Goal: Information Seeking & Learning: Understand process/instructions

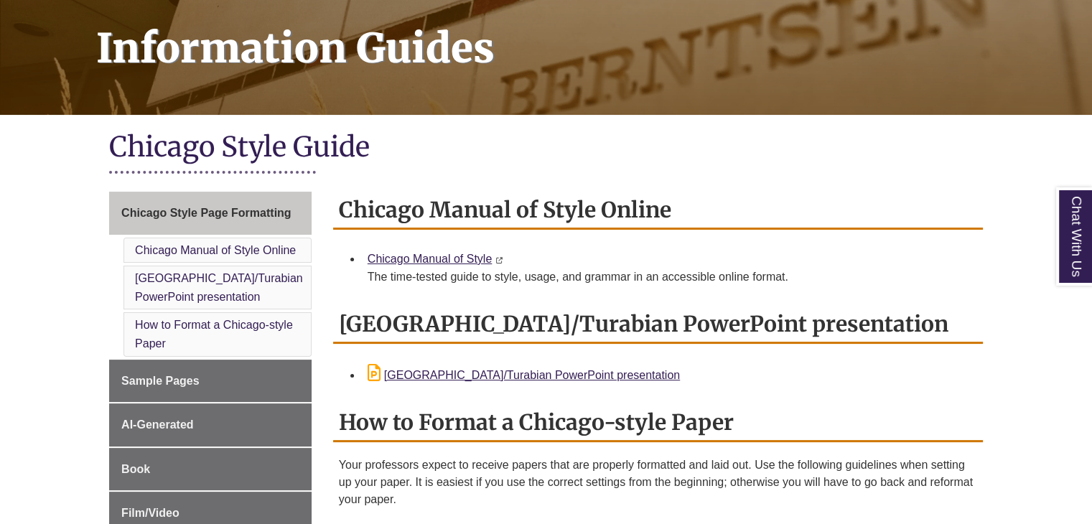
scroll to position [215, 0]
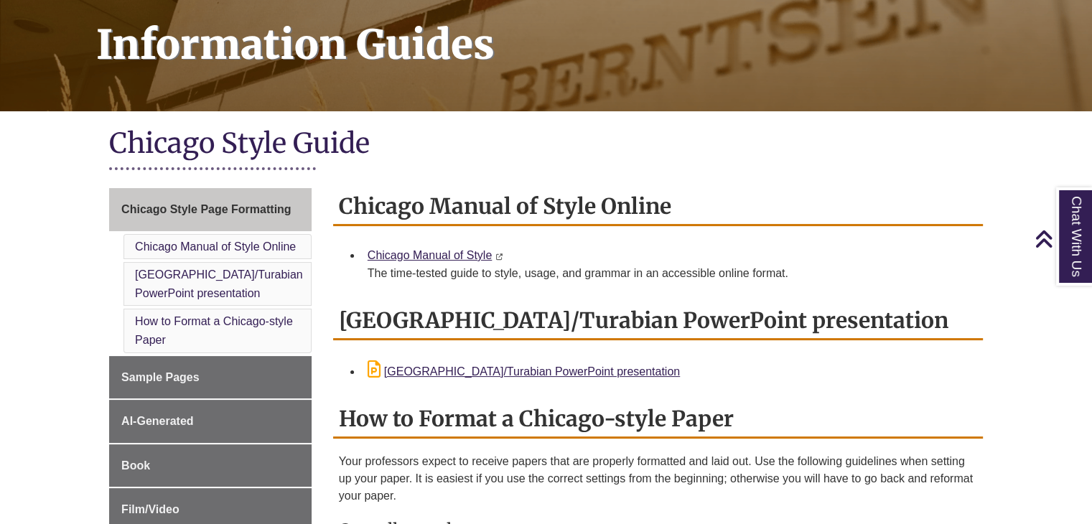
click at [681, 265] on div "The time-tested guide to style, usage, and grammar in an accessible online form…" at bounding box center [670, 273] width 604 height 17
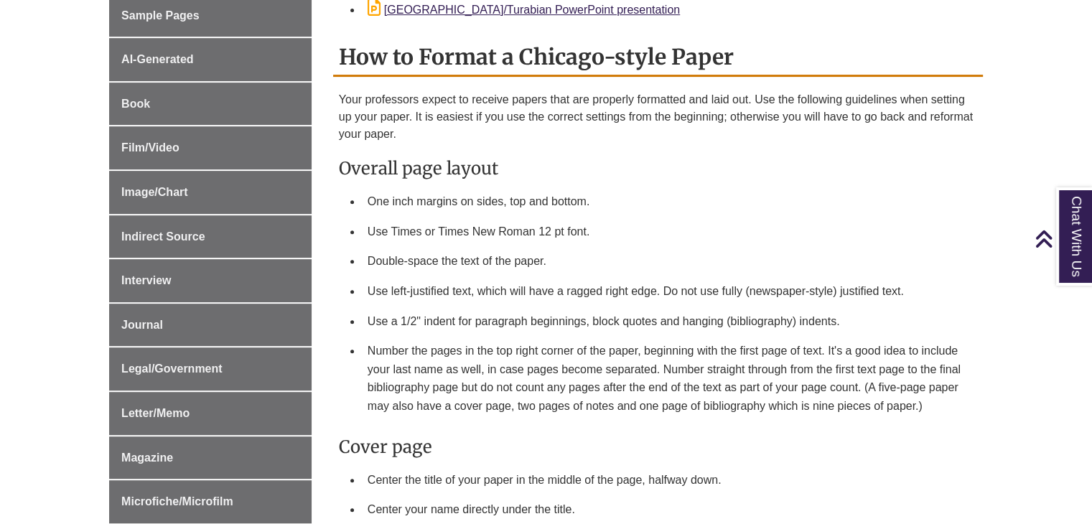
scroll to position [287, 0]
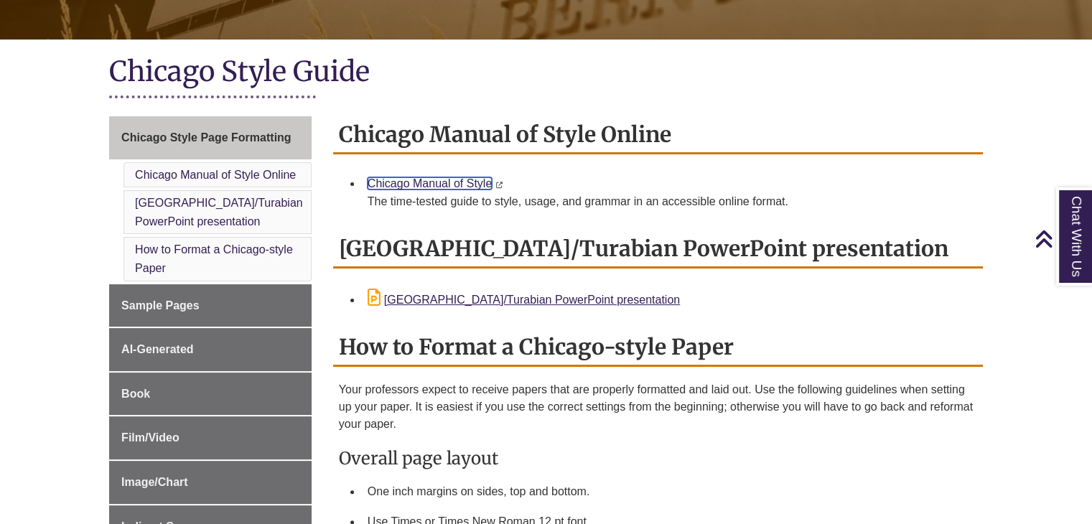
click at [457, 178] on link "Chicago Manual of Style" at bounding box center [430, 183] width 124 height 12
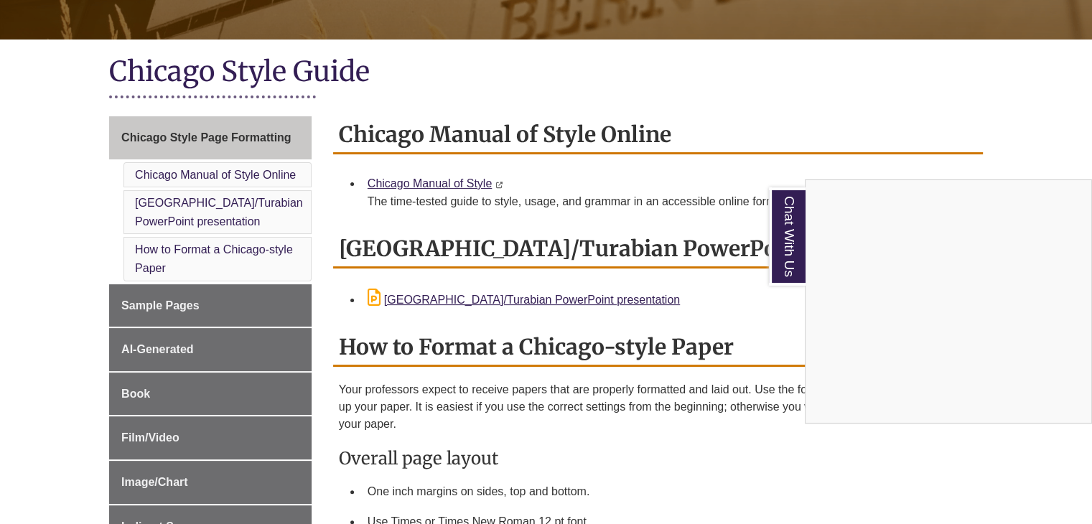
click at [870, 113] on div "Chat With Us" at bounding box center [546, 262] width 1092 height 524
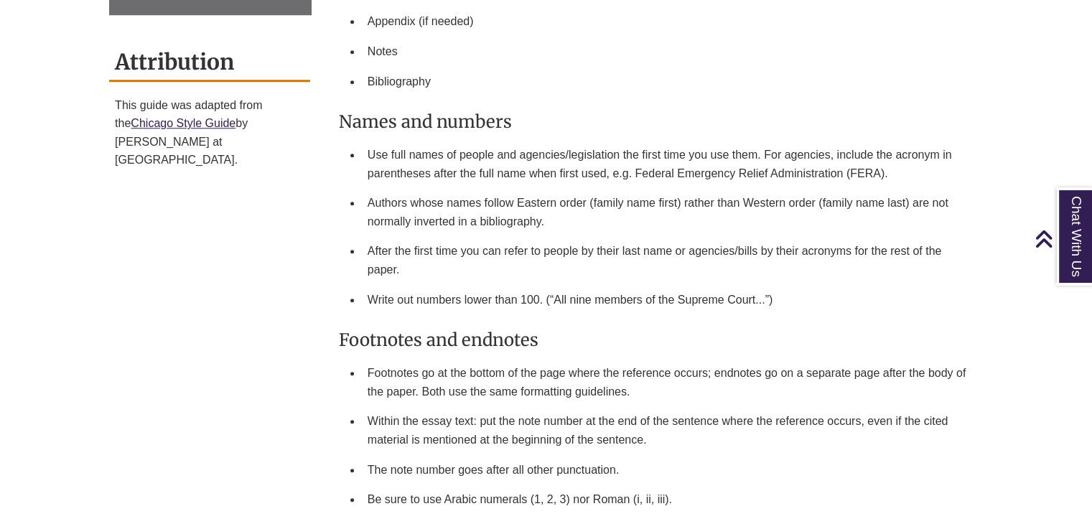
scroll to position [1436, 0]
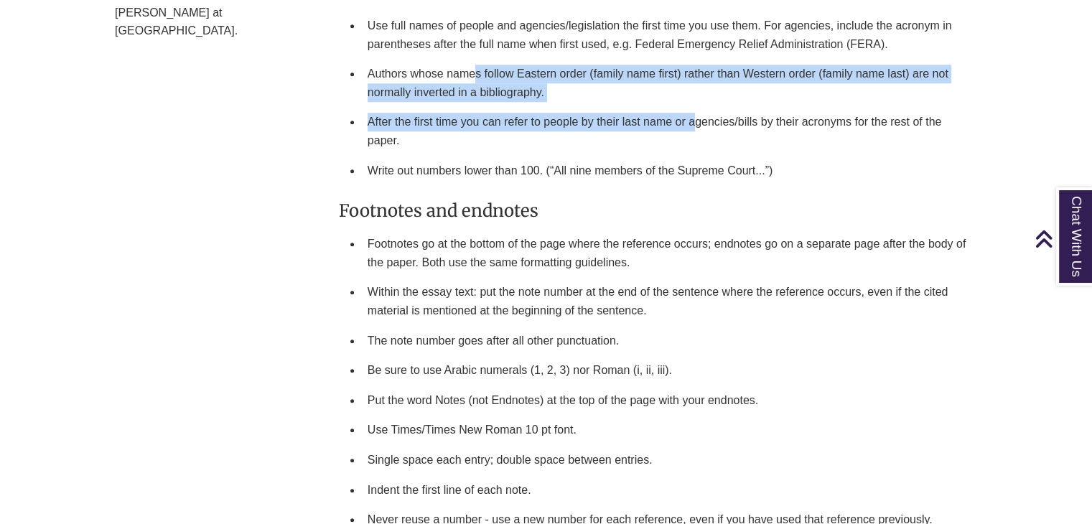
drag, startPoint x: 475, startPoint y: 73, endPoint x: 695, endPoint y: 105, distance: 222.1
click at [695, 105] on ul "Use full names of people and agencies/legislation the first time you use them. …" at bounding box center [658, 98] width 638 height 174
click at [572, 78] on li "Authors whose names follow Eastern order (family name first) rather than Wester…" at bounding box center [669, 83] width 615 height 48
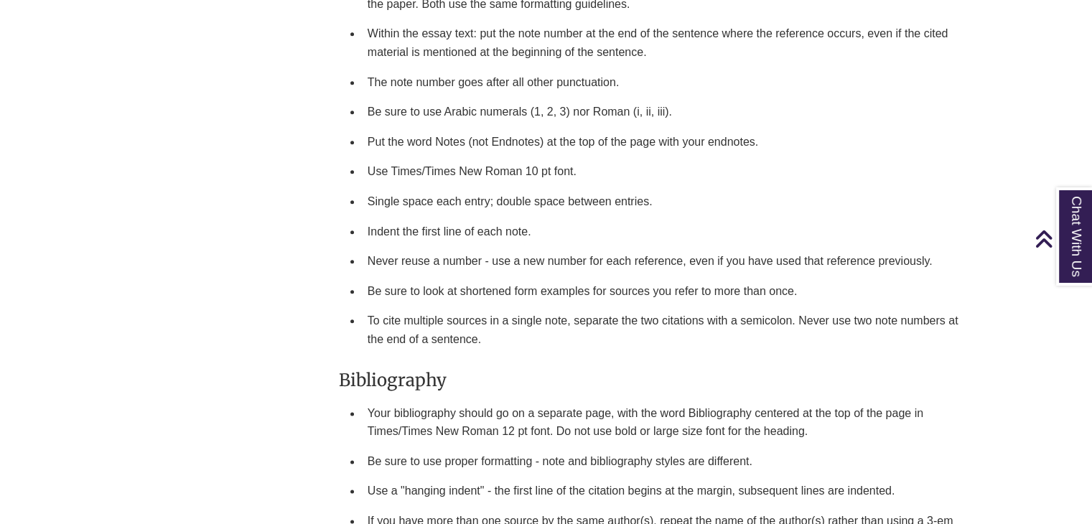
scroll to position [1723, 0]
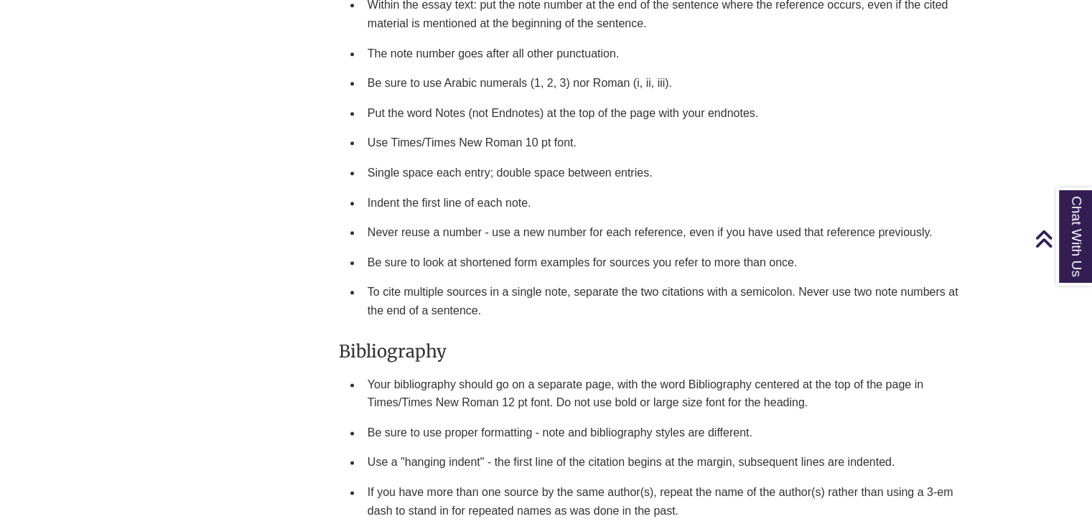
click at [416, 261] on li "Be sure to look at shortened form examples for sources you refer to more than o…" at bounding box center [669, 263] width 615 height 30
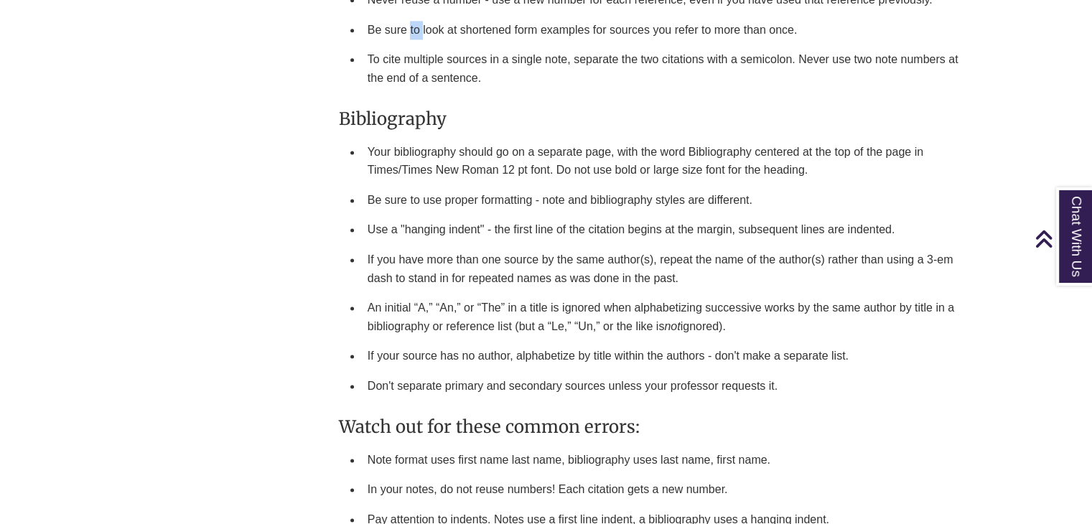
scroll to position [1867, 0]
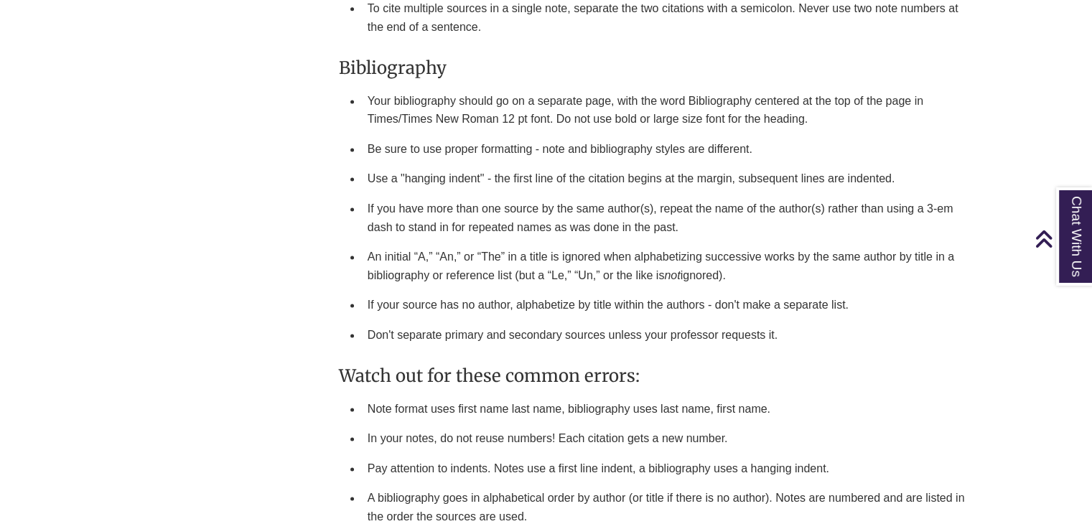
scroll to position [2011, 0]
